Goal: Check status: Check status

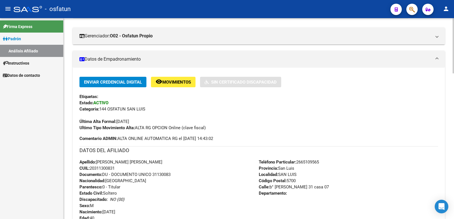
scroll to position [20, 0]
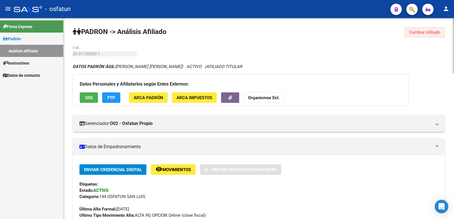
click at [423, 31] on span "Cambiar Afiliado" at bounding box center [424, 32] width 31 height 5
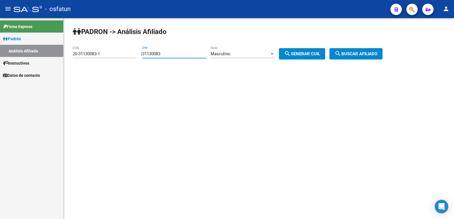
drag, startPoint x: 198, startPoint y: 54, endPoint x: 105, endPoint y: 56, distance: 93.6
click at [105, 56] on app-analisis-afiliado "[PERSON_NAME] -> Análisis Afiliado 20-31130083-1 CUIL | 31130083 DNI Masculino …" at bounding box center [230, 53] width 314 height 5
paste input "22445729"
type input "22445729"
click at [320, 53] on span "search Generar CUIL" at bounding box center [302, 53] width 36 height 5
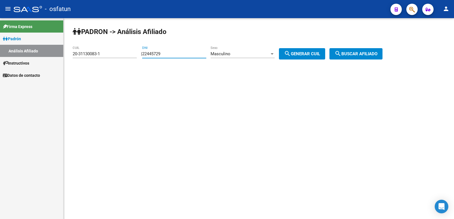
type input "20-22445729-5"
click at [341, 52] on mat-icon "search" at bounding box center [337, 53] width 7 height 7
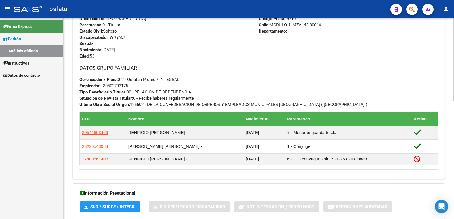
scroll to position [288, 0]
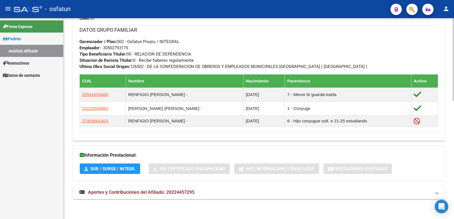
click at [158, 191] on span "Aportes y Contribuciones del Afiliado: 20224457295" at bounding box center [141, 192] width 106 height 5
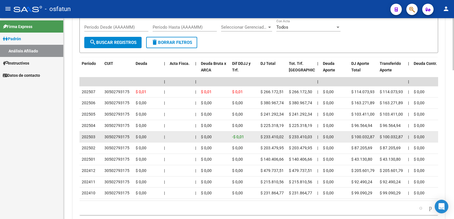
scroll to position [547, 0]
